Goal: Find specific page/section: Find specific page/section

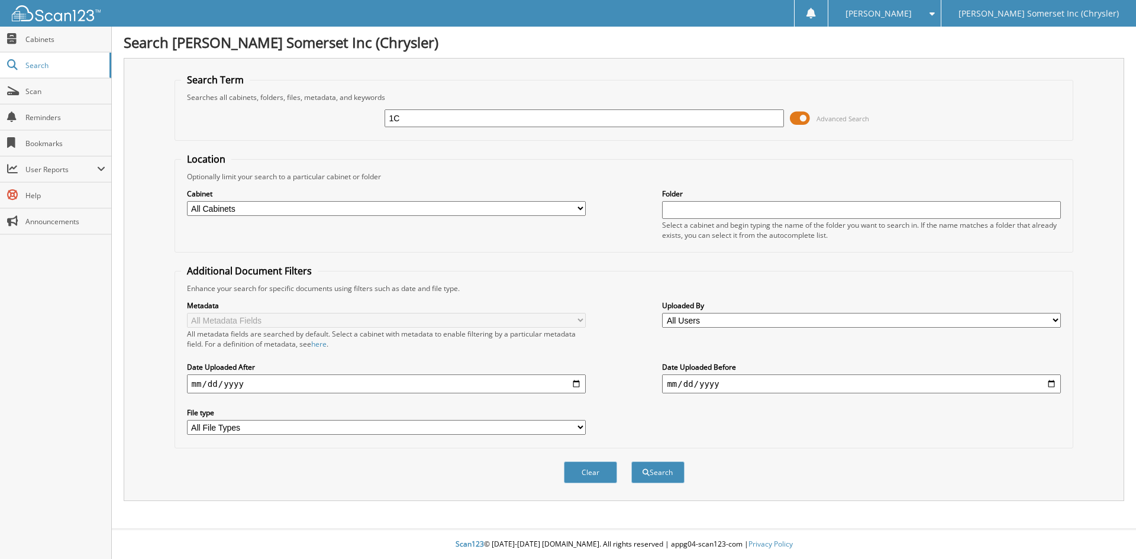
type input "1"
paste input "6149055"
type input "6149055"
click at [632, 462] on button "Search" at bounding box center [658, 473] width 53 height 22
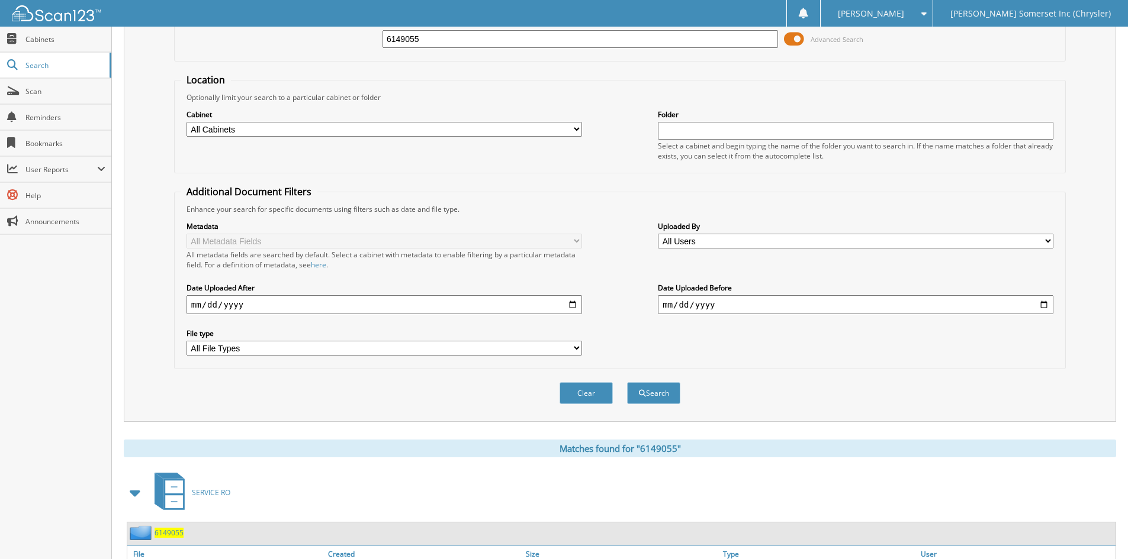
scroll to position [168, 0]
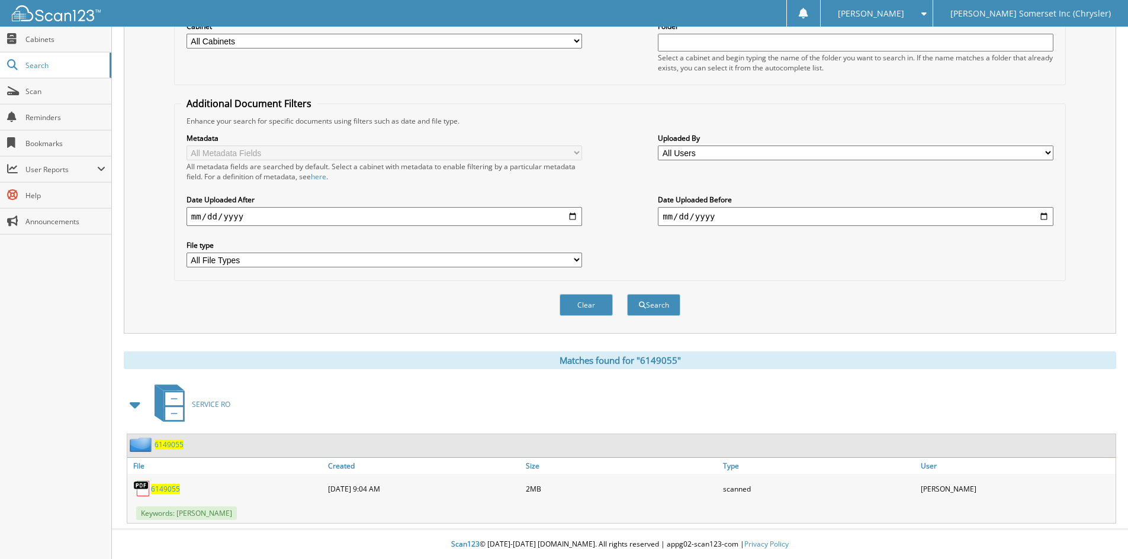
click at [166, 488] on span "6149055" at bounding box center [165, 489] width 29 height 10
